Goal: Information Seeking & Learning: Learn about a topic

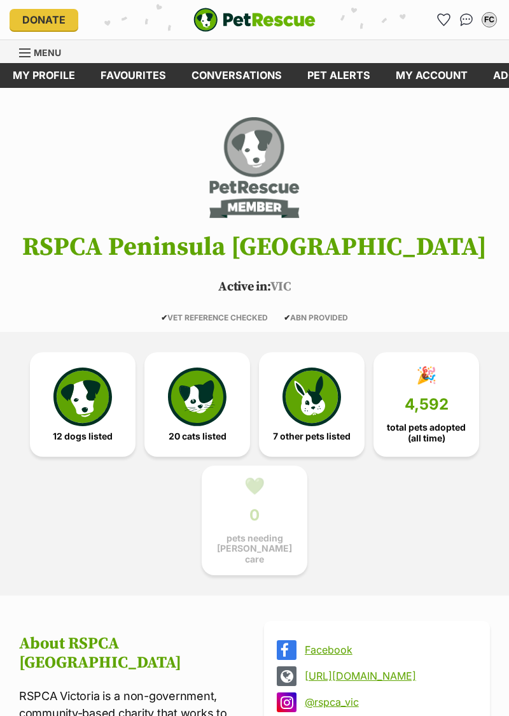
click at [85, 423] on img at bounding box center [82, 396] width 59 height 59
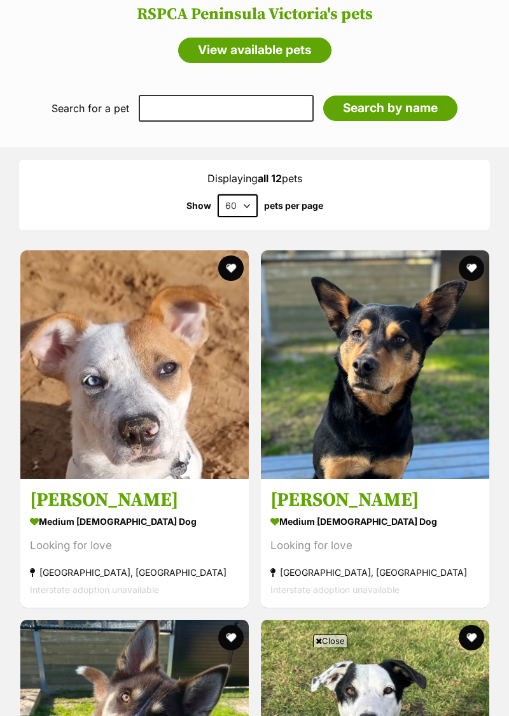
click at [341, 366] on img at bounding box center [375, 364] width 229 height 229
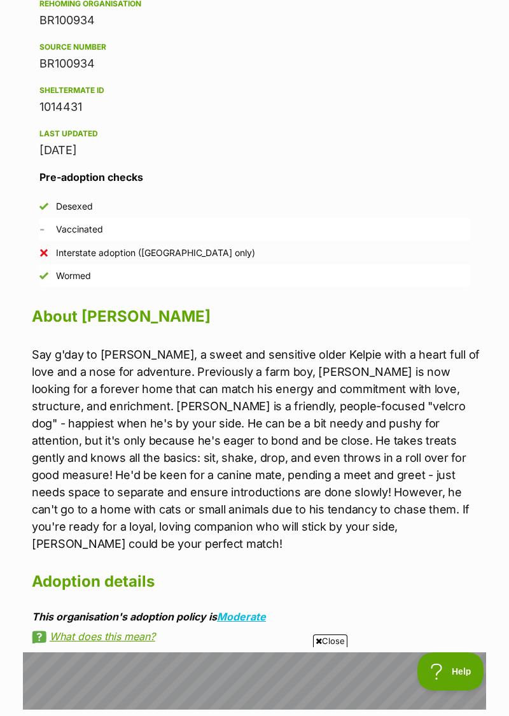
scroll to position [979, 0]
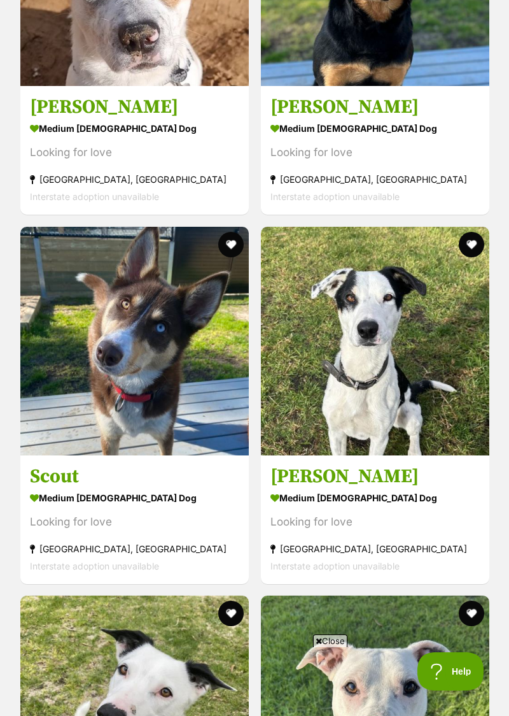
scroll to position [1783, 0]
click at [318, 382] on img at bounding box center [375, 341] width 229 height 229
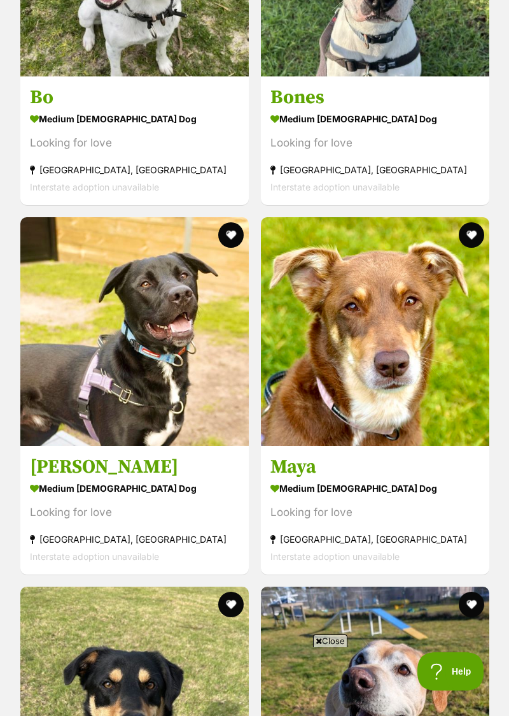
scroll to position [2530, 0]
click at [115, 358] on img at bounding box center [134, 331] width 229 height 229
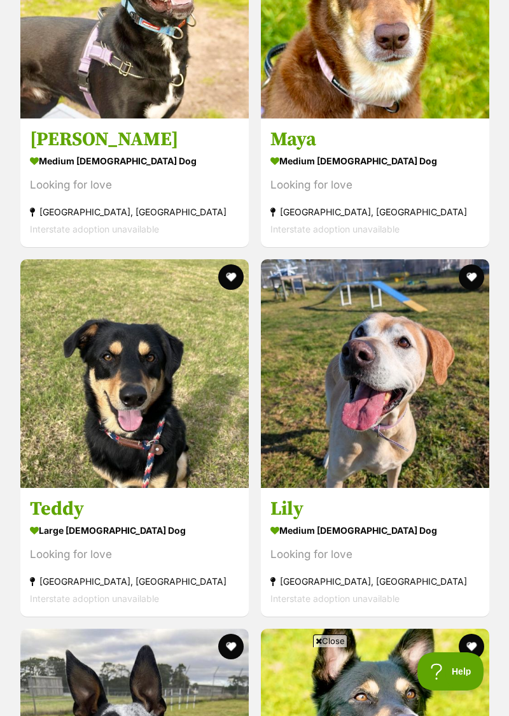
scroll to position [2859, 0]
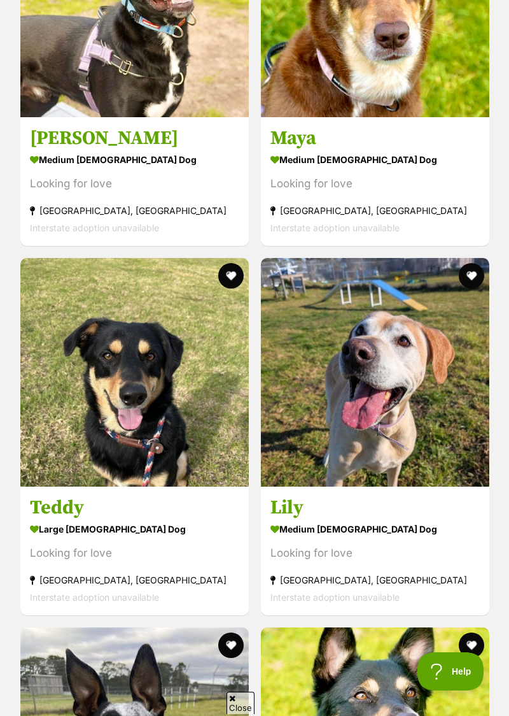
click at [96, 397] on img at bounding box center [134, 372] width 229 height 229
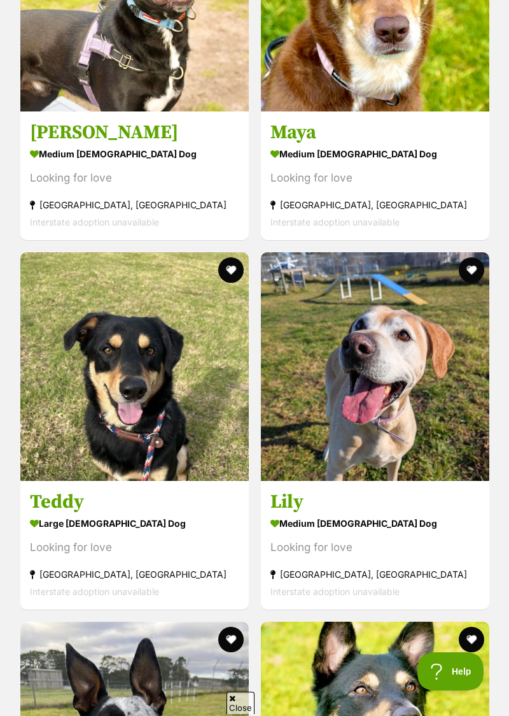
scroll to position [2912, 0]
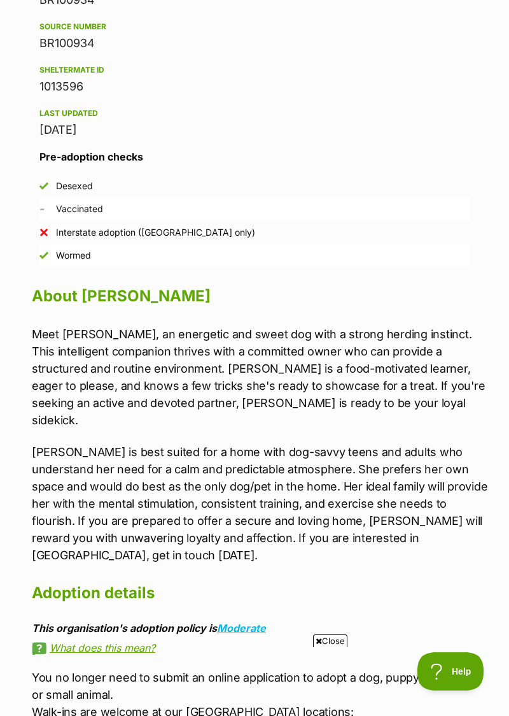
scroll to position [999, 0]
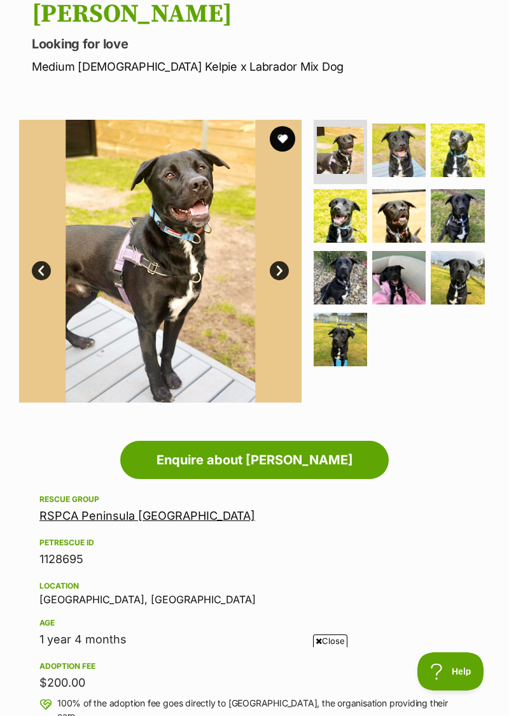
scroll to position [140, 0]
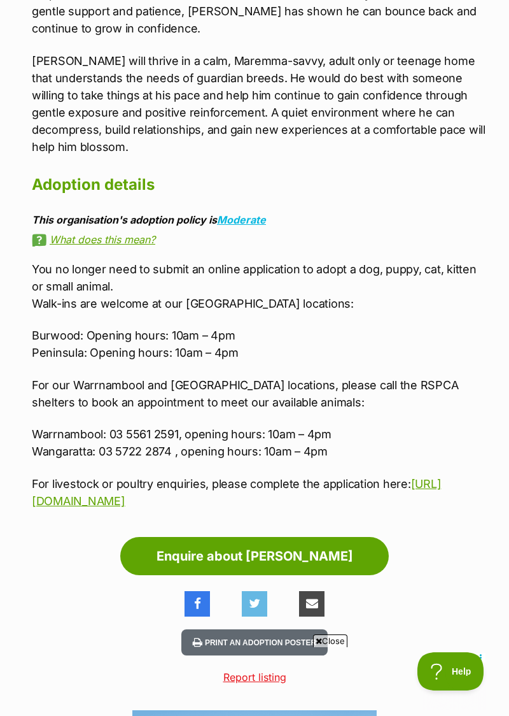
scroll to position [1555, 0]
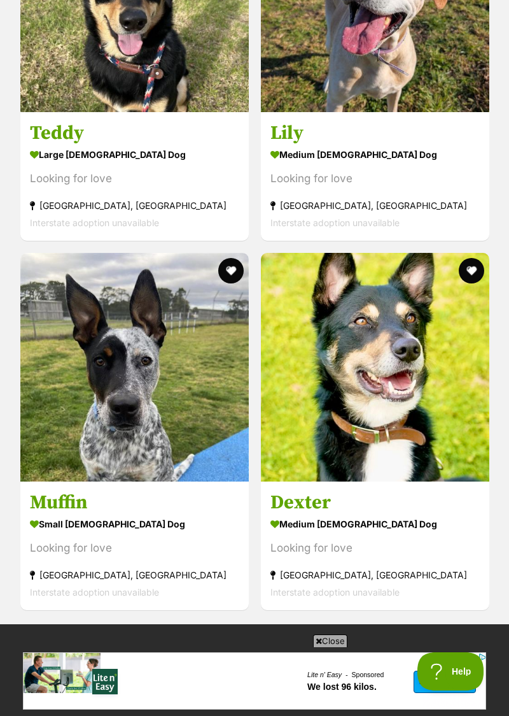
scroll to position [3234, 0]
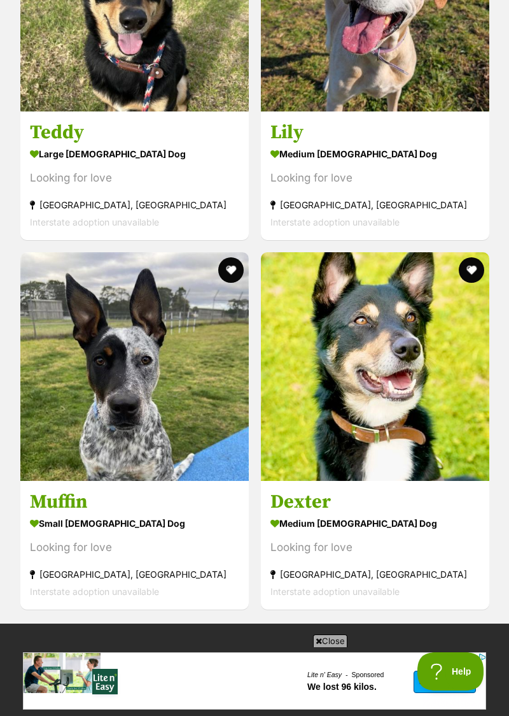
click at [346, 374] on img at bounding box center [375, 366] width 229 height 229
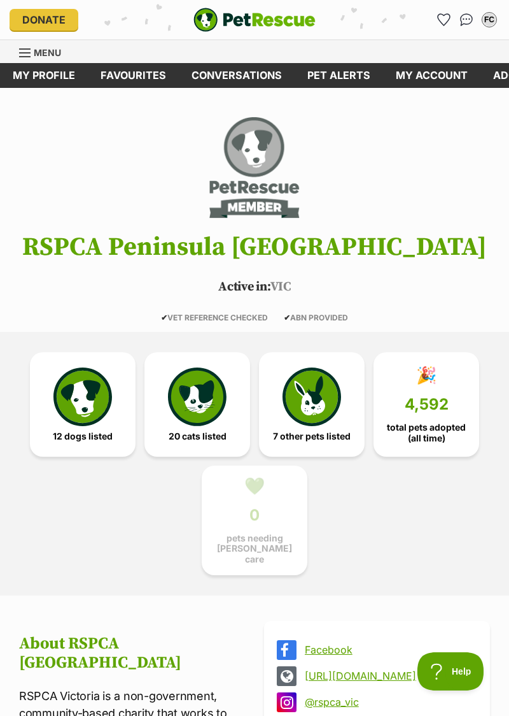
scroll to position [0, 0]
click at [435, 686] on button "Help" at bounding box center [451, 671] width 66 height 38
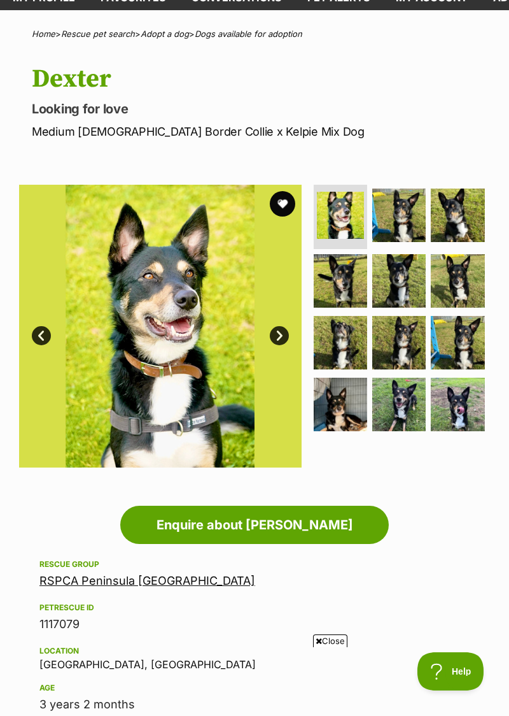
scroll to position [79, 0]
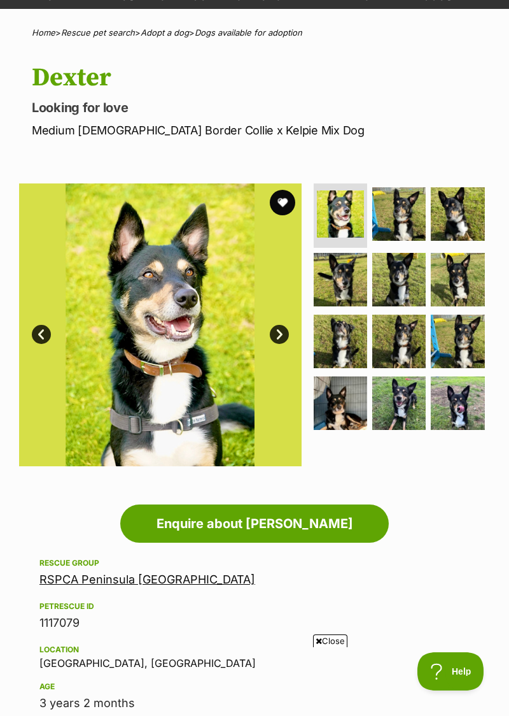
click at [282, 332] on link "Next" at bounding box center [279, 334] width 19 height 19
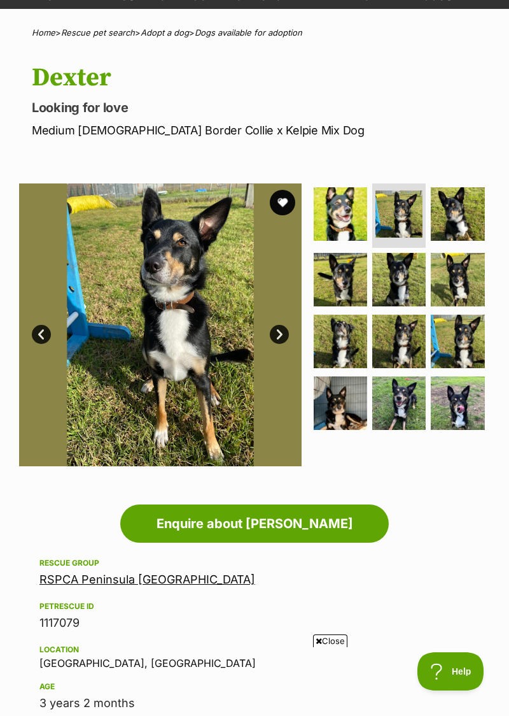
click at [270, 335] on link "Next" at bounding box center [279, 334] width 19 height 19
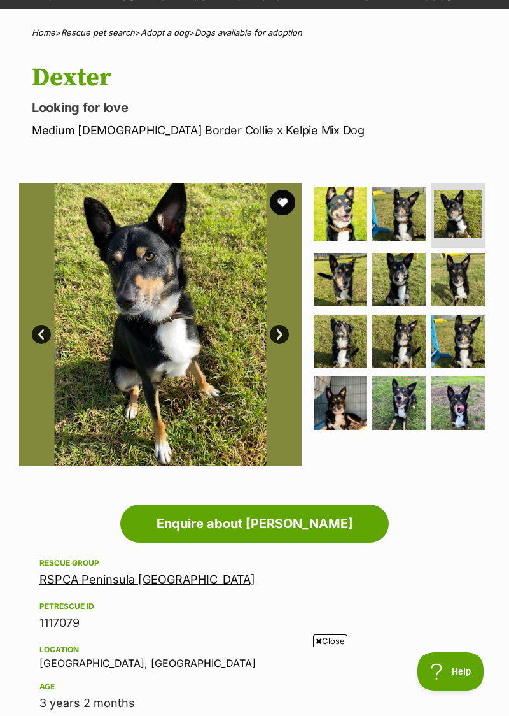
click at [271, 326] on img at bounding box center [160, 324] width 283 height 283
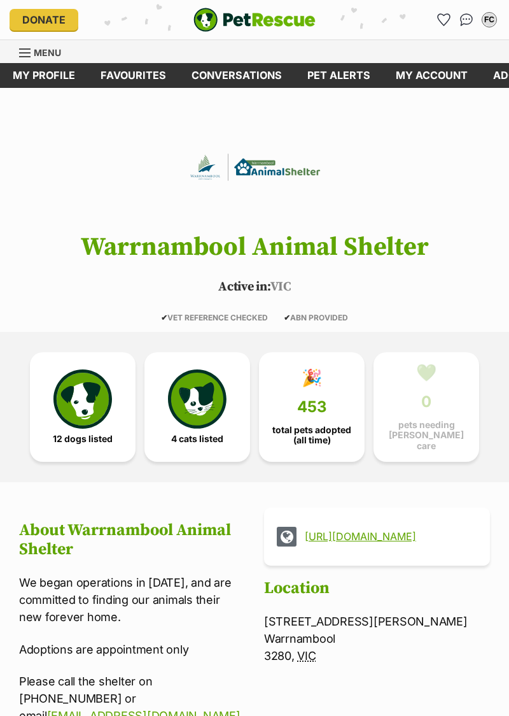
click at [78, 416] on img at bounding box center [82, 398] width 59 height 59
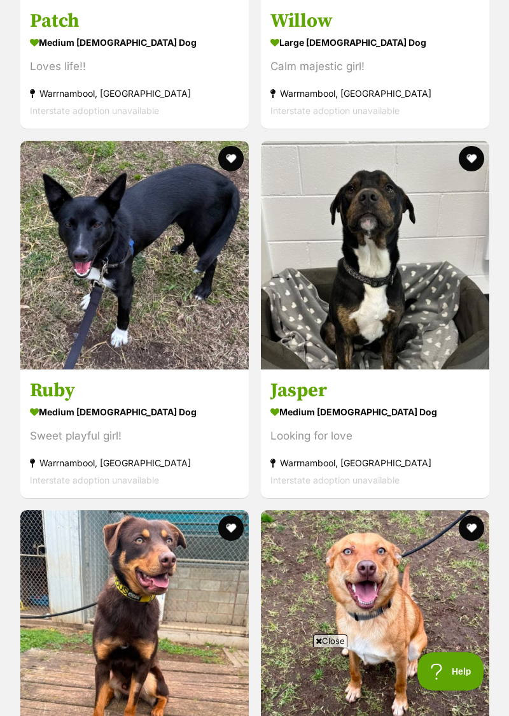
click at [335, 285] on img at bounding box center [375, 255] width 229 height 229
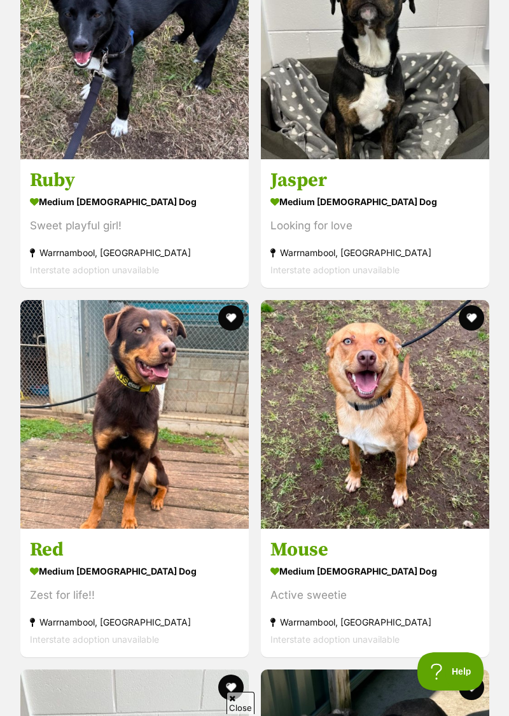
scroll to position [2160, 0]
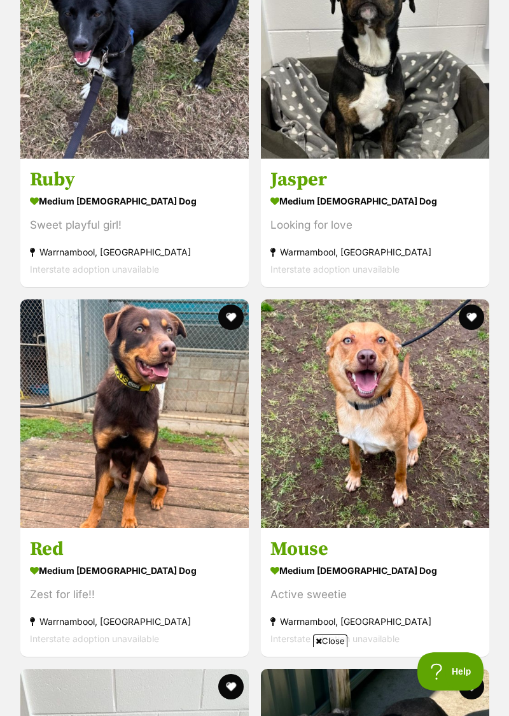
click at [110, 438] on img at bounding box center [134, 413] width 229 height 229
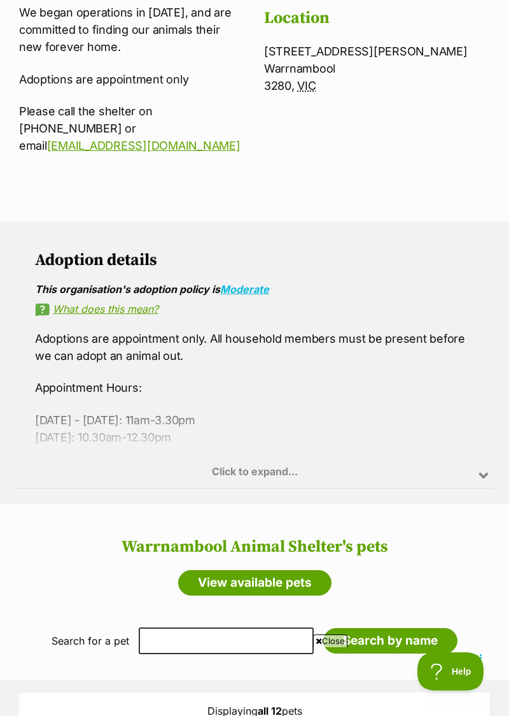
scroll to position [0, 0]
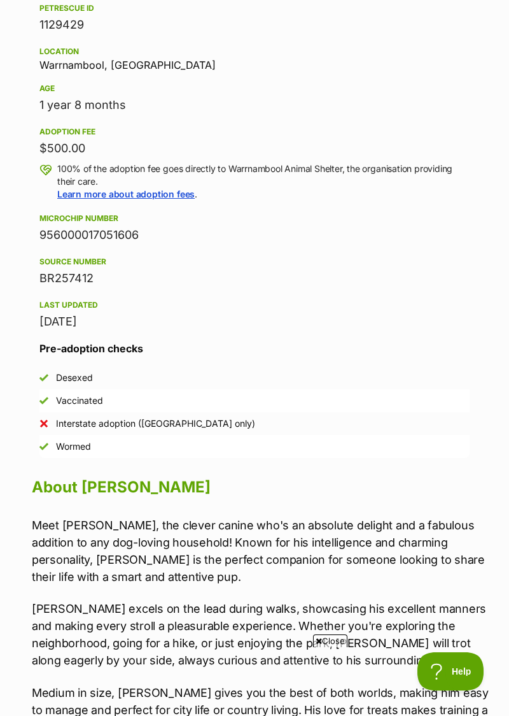
scroll to position [676, 0]
